Goal: Book appointment/travel/reservation

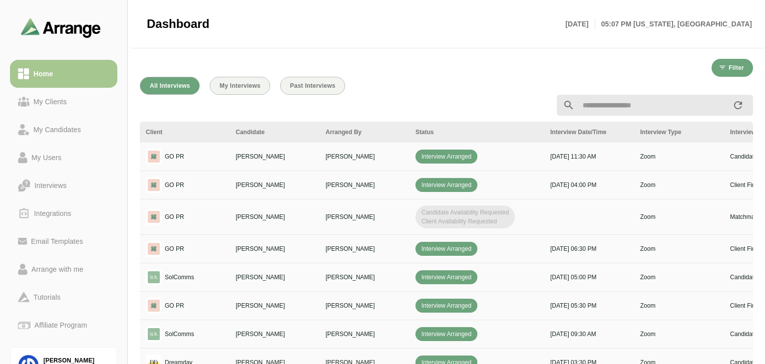
scroll to position [333, 0]
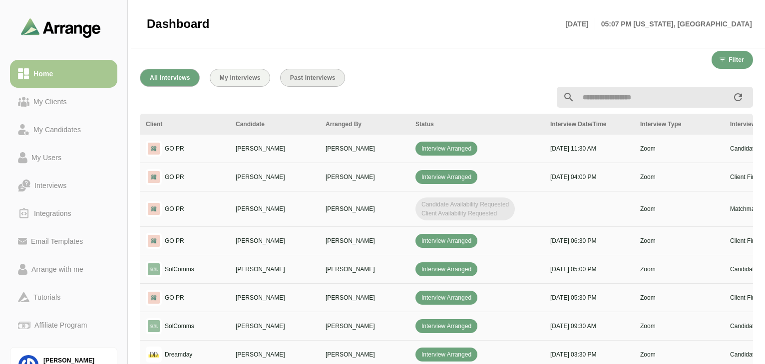
click at [293, 74] on button "Past Interviews" at bounding box center [312, 78] width 65 height 18
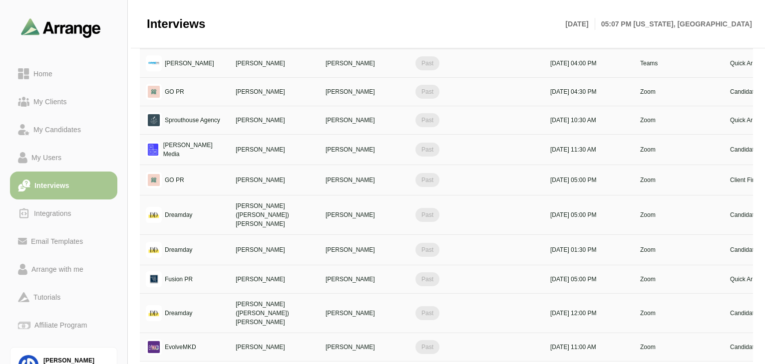
scroll to position [94, 0]
click at [496, 145] on div "Past" at bounding box center [476, 150] width 123 height 14
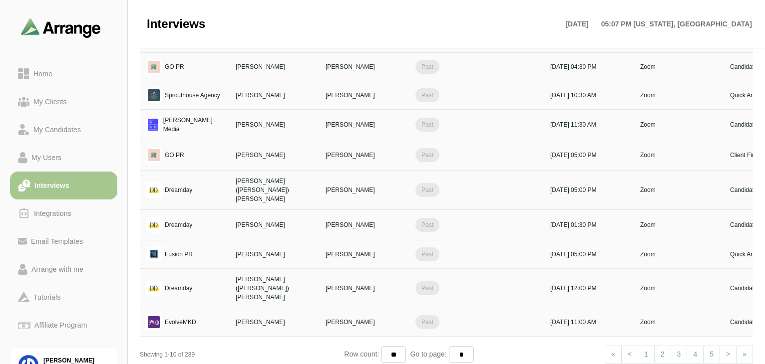
scroll to position [114, 0]
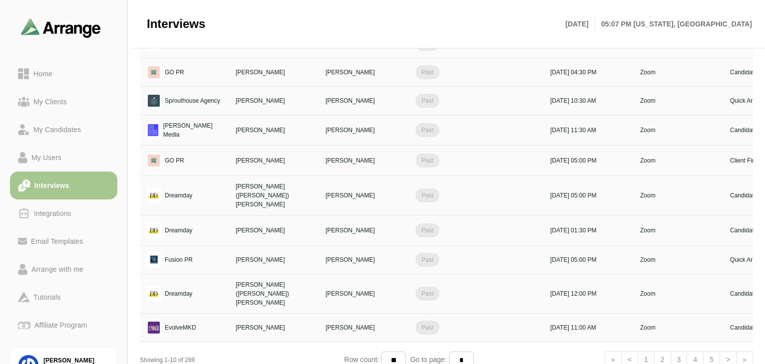
click at [661, 351] on link "2" at bounding box center [662, 360] width 17 height 18
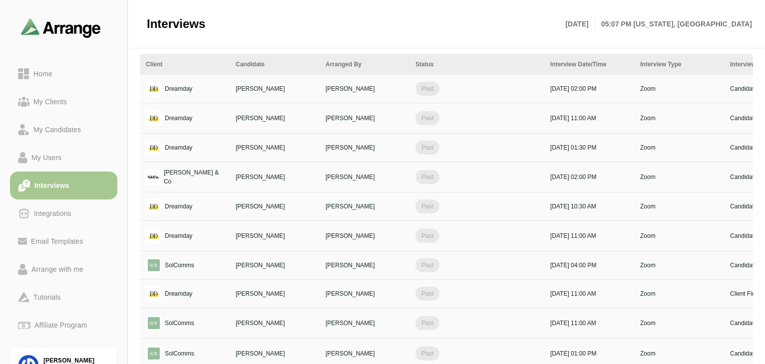
scroll to position [117, 0]
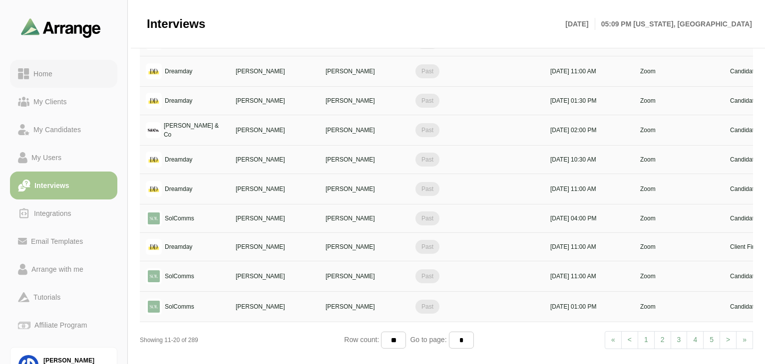
click at [42, 80] on link "Home" at bounding box center [63, 74] width 107 height 28
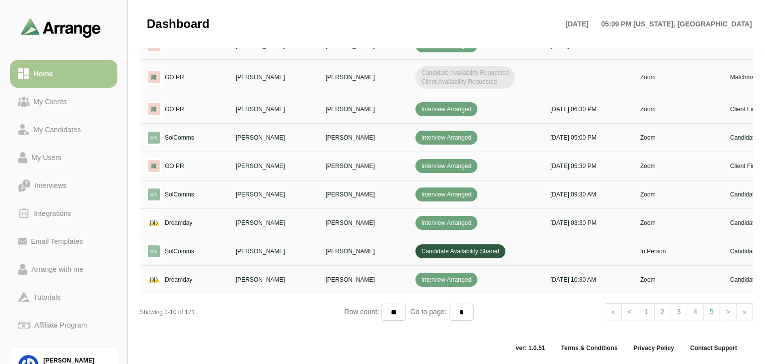
scroll to position [469, 0]
click at [729, 308] on span ">" at bounding box center [728, 312] width 4 height 8
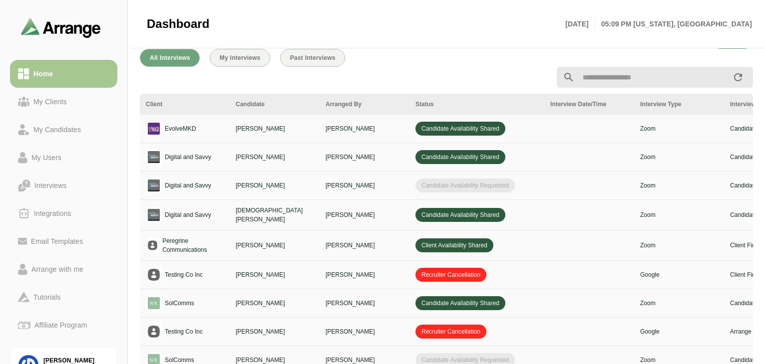
scroll to position [465, 0]
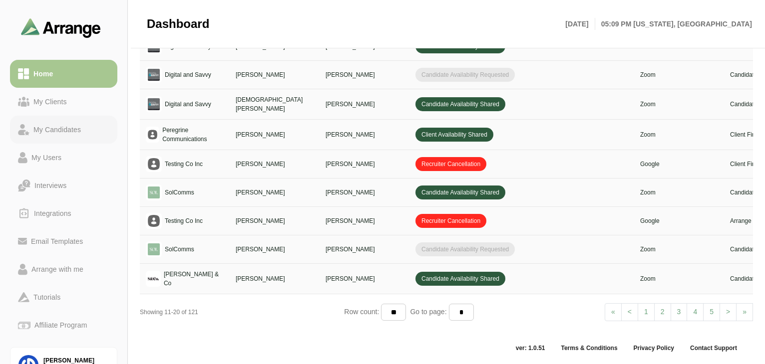
click at [56, 129] on div "My Candidates" at bounding box center [56, 130] width 55 height 12
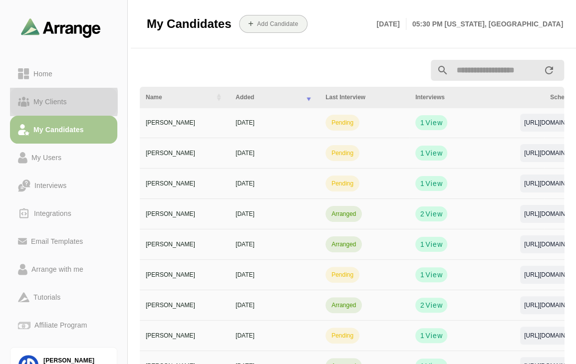
click at [61, 104] on div "My Clients" at bounding box center [49, 102] width 41 height 12
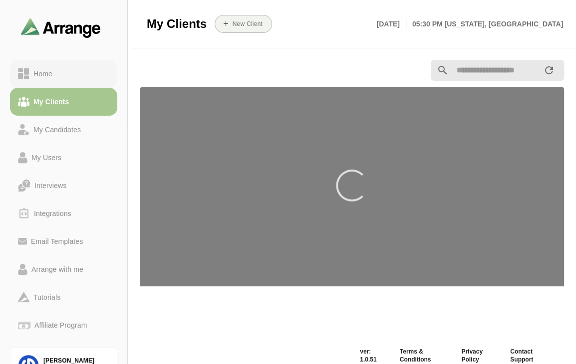
click at [37, 71] on div "Home" at bounding box center [42, 74] width 27 height 12
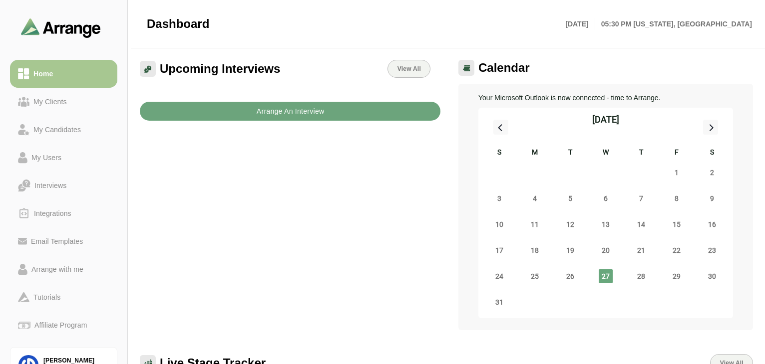
click at [349, 113] on button "Arrange An Interview" at bounding box center [290, 111] width 300 height 19
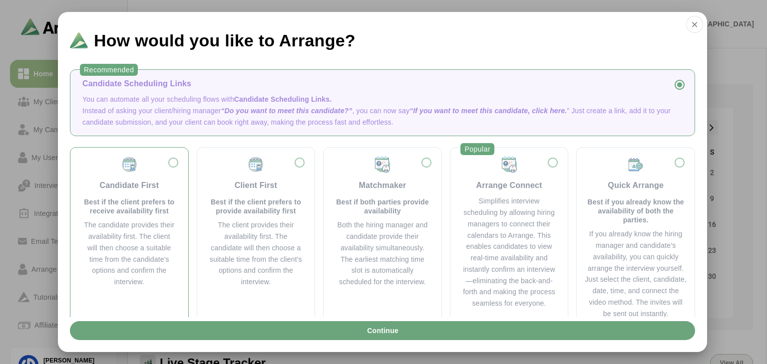
click at [171, 161] on div "Candidate First Best if the client prefers to receive availability first" at bounding box center [129, 186] width 94 height 60
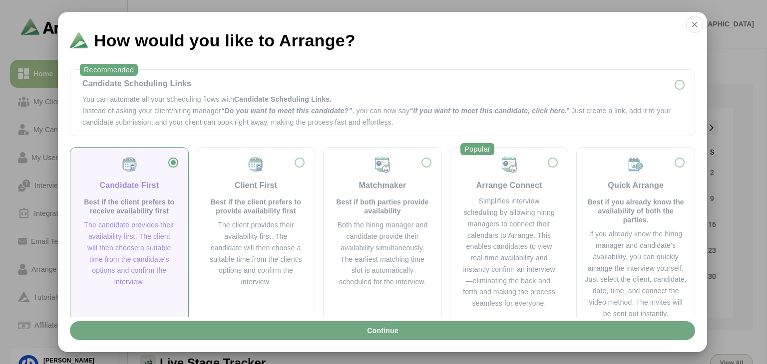
click at [445, 335] on button "Continue" at bounding box center [382, 330] width 625 height 19
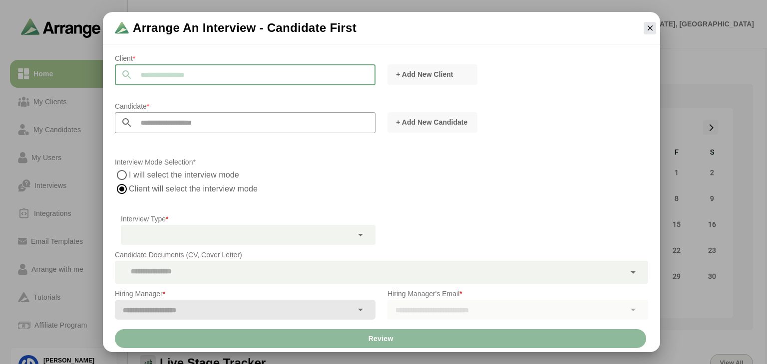
click at [267, 75] on input "text" at bounding box center [254, 74] width 243 height 21
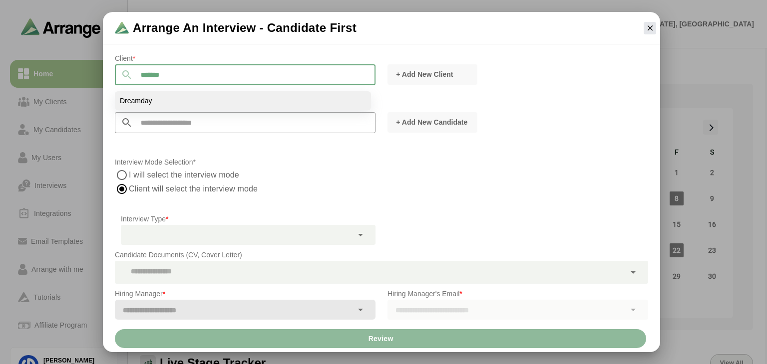
click at [186, 104] on li "Dreamday" at bounding box center [243, 100] width 256 height 19
type input "********"
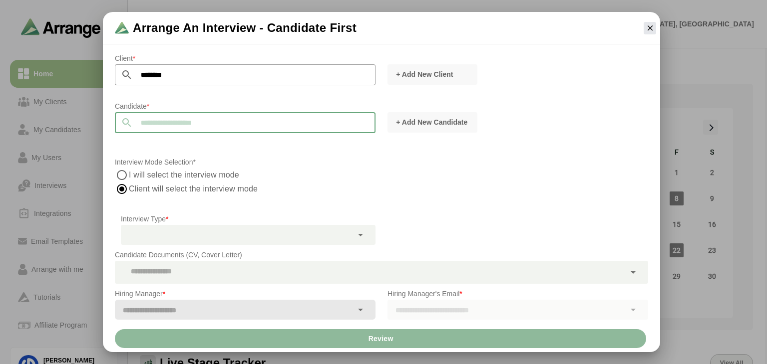
click at [173, 119] on input "text" at bounding box center [254, 122] width 243 height 21
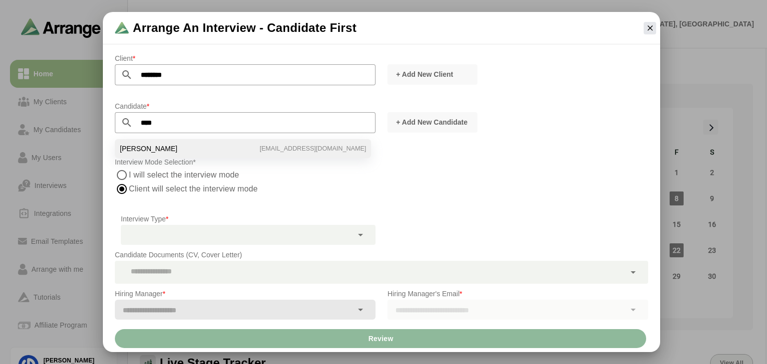
click at [158, 147] on span "[PERSON_NAME]" at bounding box center [148, 148] width 57 height 9
type input "**********"
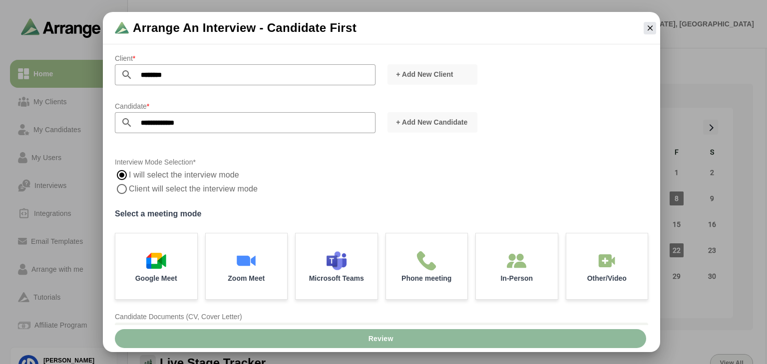
scroll to position [79, 0]
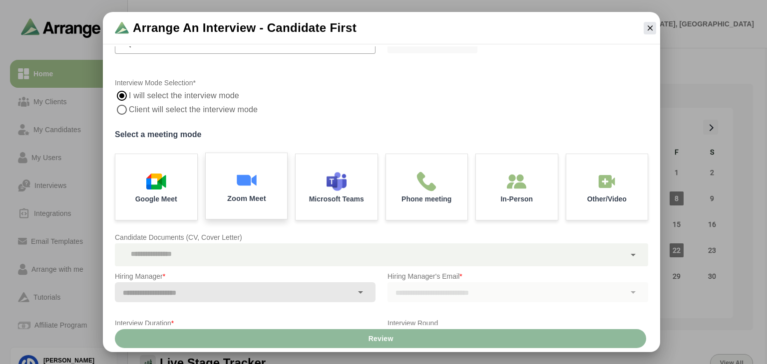
click at [274, 188] on div "Zoom Meet" at bounding box center [246, 186] width 86 height 69
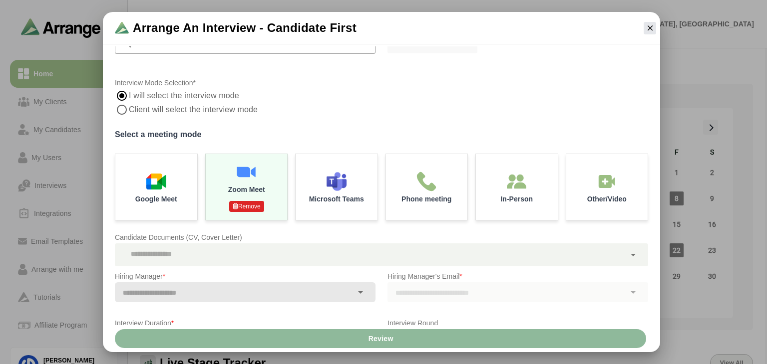
click at [271, 253] on div at bounding box center [370, 255] width 510 height 23
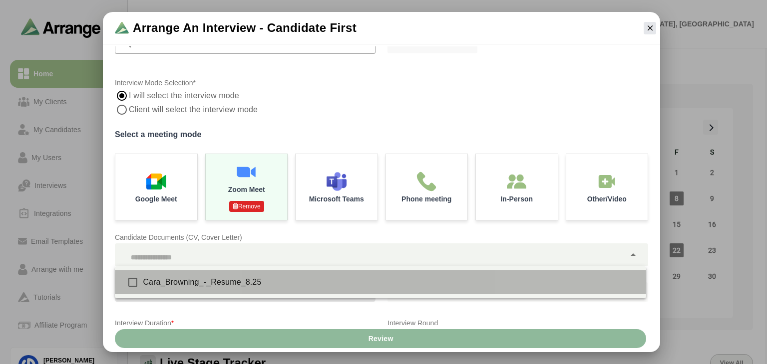
click at [240, 282] on div "Cara_Browning_-_Resume_8.25" at bounding box center [390, 283] width 495 height 12
type input "**********"
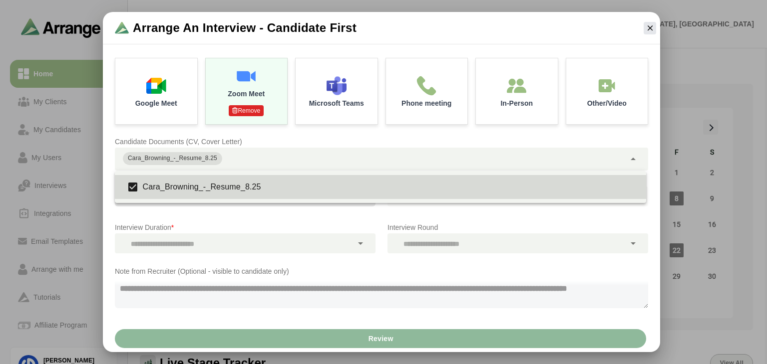
scroll to position [174, 0]
click at [316, 244] on div at bounding box center [234, 245] width 238 height 20
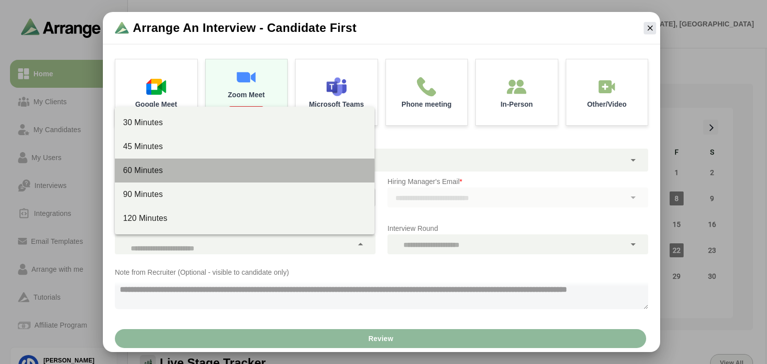
click at [193, 165] on div "60 Minutes" at bounding box center [245, 171] width 244 height 12
type input "****"
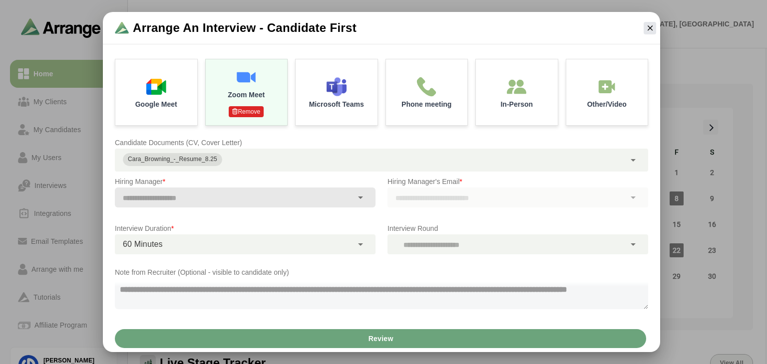
click at [497, 249] on div at bounding box center [506, 245] width 238 height 20
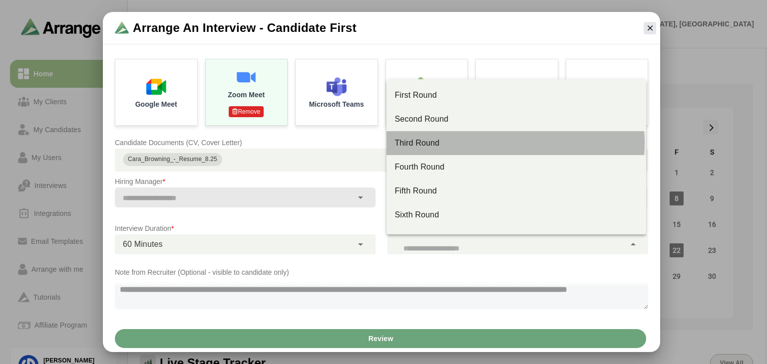
click at [446, 135] on div "Third Round" at bounding box center [516, 143] width 260 height 24
type input "**"
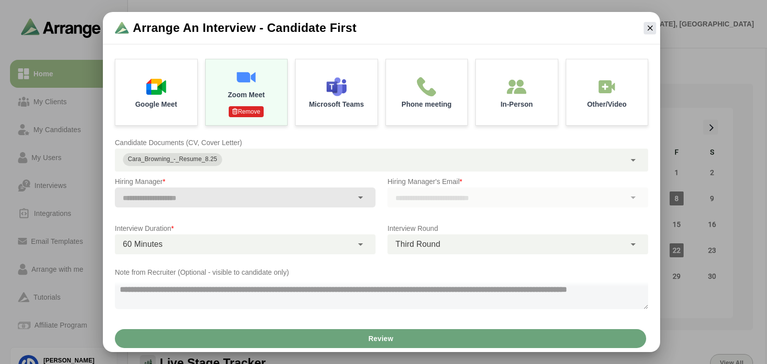
click at [458, 198] on div at bounding box center [517, 198] width 261 height 20
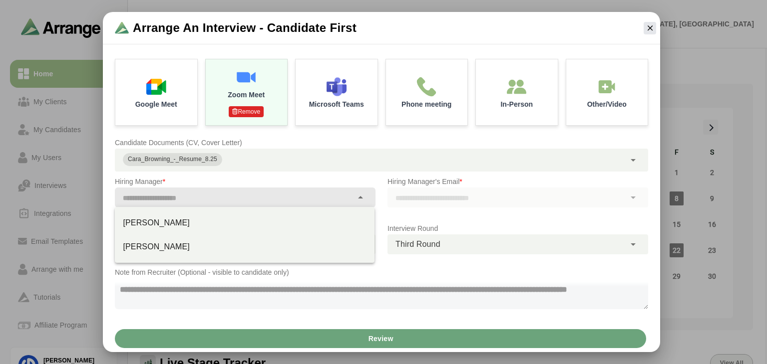
click at [371, 196] on div at bounding box center [245, 198] width 261 height 20
click at [206, 249] on div "[PERSON_NAME]" at bounding box center [245, 247] width 244 height 12
type input "**********"
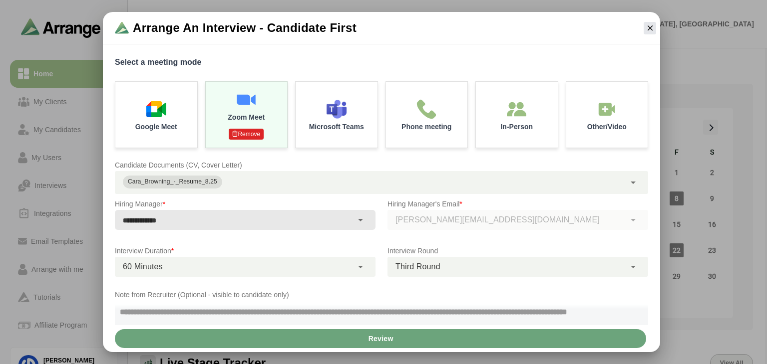
scroll to position [175, 0]
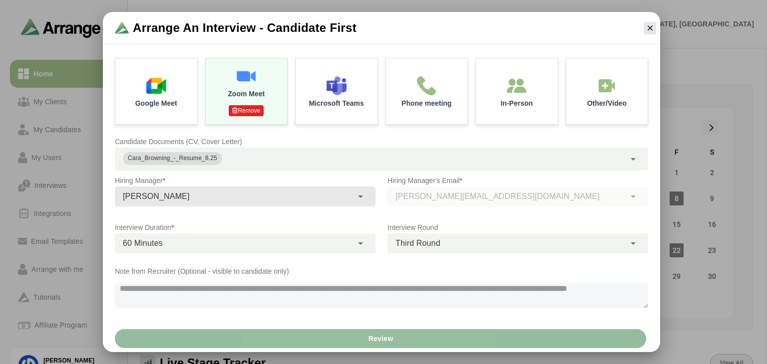
click at [385, 344] on span "Review" at bounding box center [379, 338] width 25 height 19
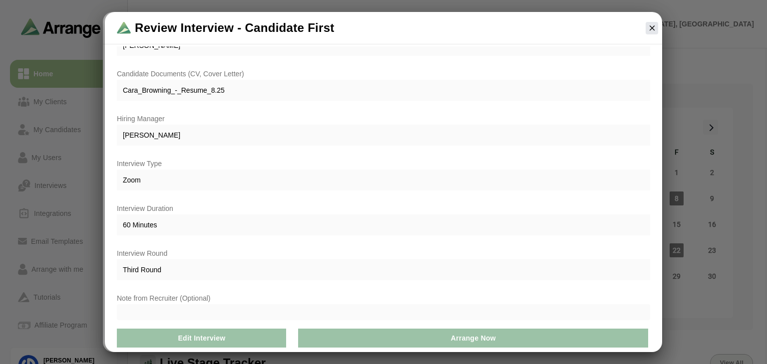
scroll to position [0, 0]
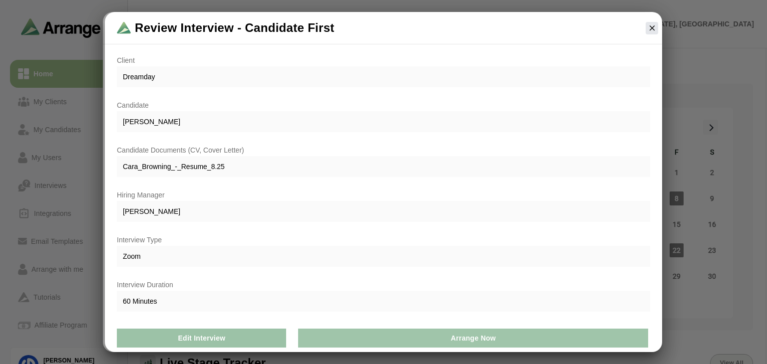
click at [476, 333] on span "Arrange Now" at bounding box center [472, 338] width 45 height 19
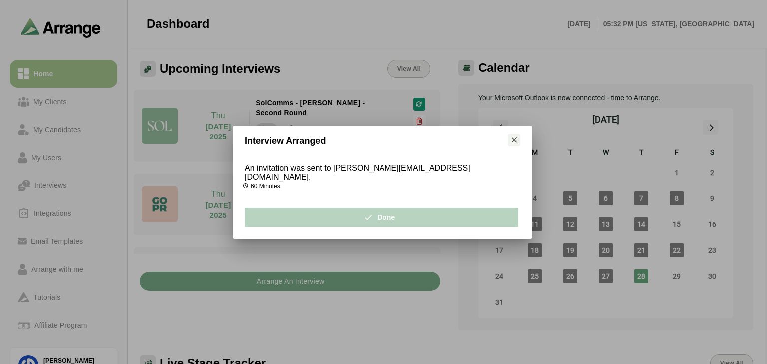
click at [428, 215] on button "Done" at bounding box center [382, 217] width 274 height 19
